Goal: Task Accomplishment & Management: Manage account settings

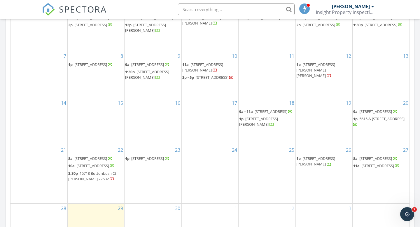
scroll to position [303, 0]
click at [367, 160] on span "6747 Cypress Lndg Ln, Humble 77338" at bounding box center [375, 157] width 33 height 5
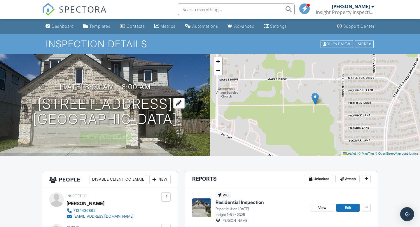
click at [185, 104] on div at bounding box center [178, 103] width 11 height 11
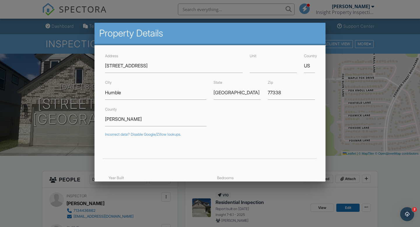
click at [378, 97] on div at bounding box center [210, 113] width 420 height 284
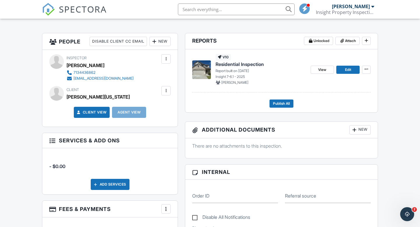
scroll to position [140, 0]
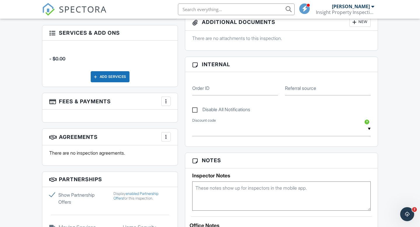
scroll to position [257, 0]
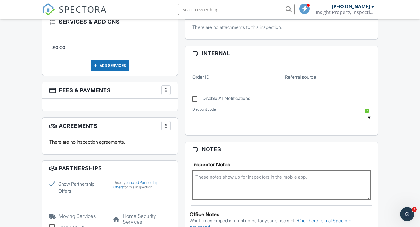
click at [165, 89] on div at bounding box center [166, 90] width 6 height 6
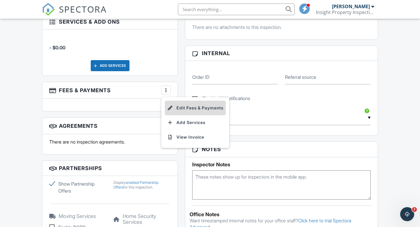
click at [193, 111] on li "Edit Fees & Payments" at bounding box center [195, 108] width 61 height 15
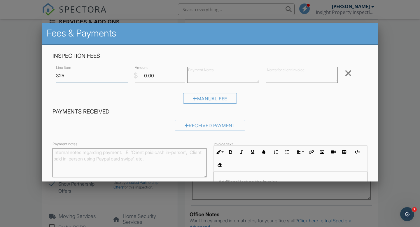
type input "325"
click at [335, 126] on div "Received Payment" at bounding box center [210, 127] width 315 height 15
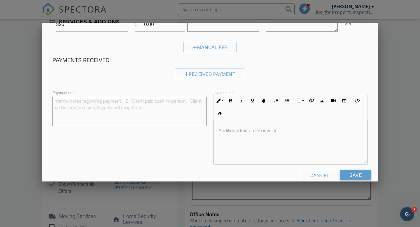
scroll to position [61, 0]
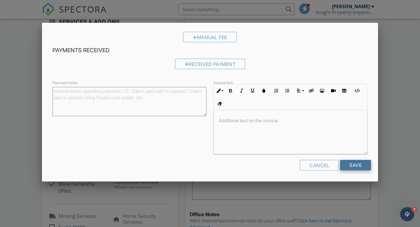
click at [357, 165] on input "Save" at bounding box center [355, 165] width 31 height 11
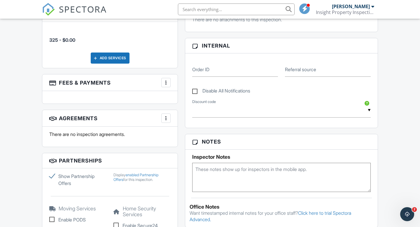
scroll to position [268, 0]
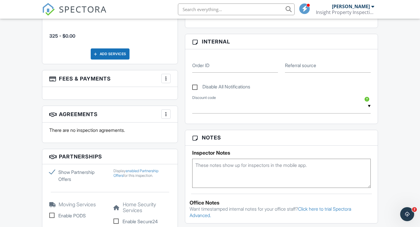
click at [165, 78] on div at bounding box center [166, 79] width 6 height 6
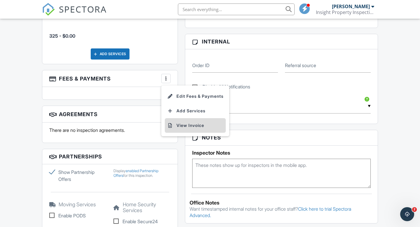
click at [192, 127] on li "View Invoice" at bounding box center [195, 125] width 61 height 15
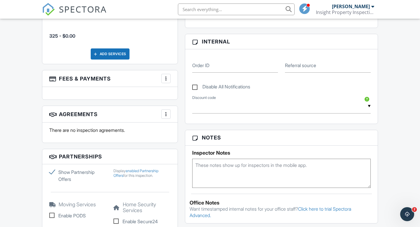
click at [167, 78] on div at bounding box center [166, 79] width 6 height 6
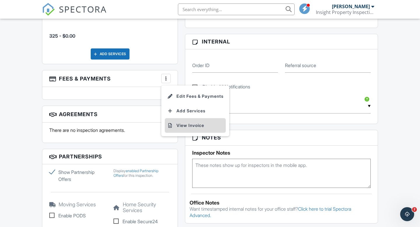
click at [193, 128] on li "View Invoice" at bounding box center [195, 125] width 61 height 15
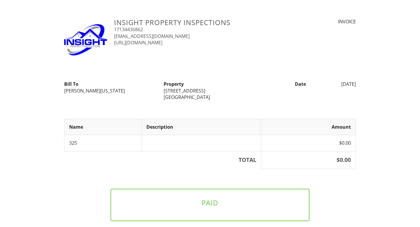
click at [379, 193] on div "Insight Property Inspections 17134436862 rchandler@inspecthouston.com https://i…" at bounding box center [210, 136] width 420 height 237
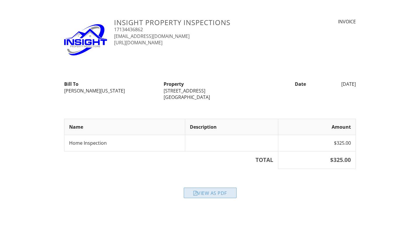
click at [202, 196] on div "View as PDF" at bounding box center [210, 193] width 53 height 11
